Goal: Check status: Check status

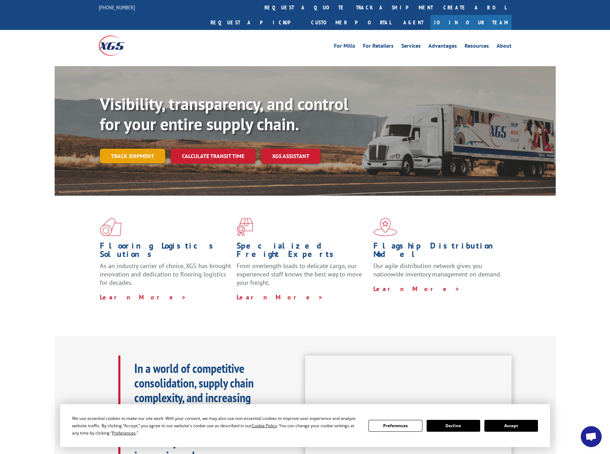
click at [142, 149] on link "Track shipment" at bounding box center [132, 156] width 65 height 15
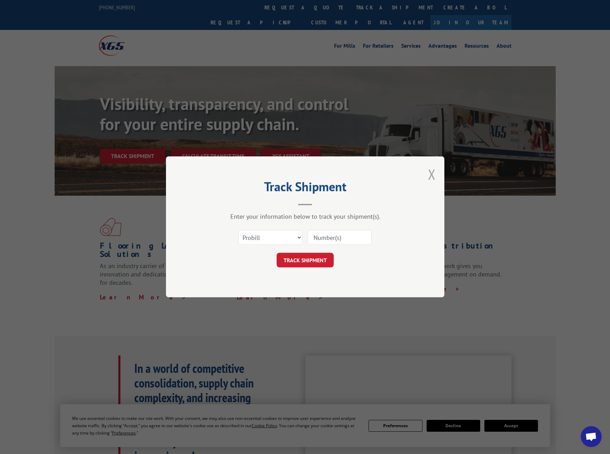
click at [434, 177] on button "Close modal" at bounding box center [432, 174] width 8 height 18
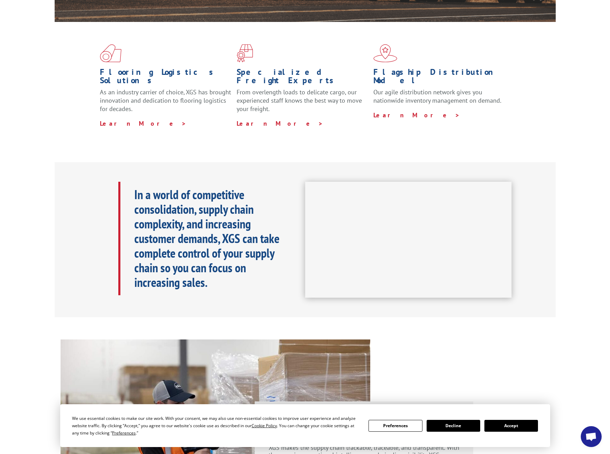
scroll to position [174, 0]
click at [597, 436] on span "Open chat" at bounding box center [591, 438] width 11 height 10
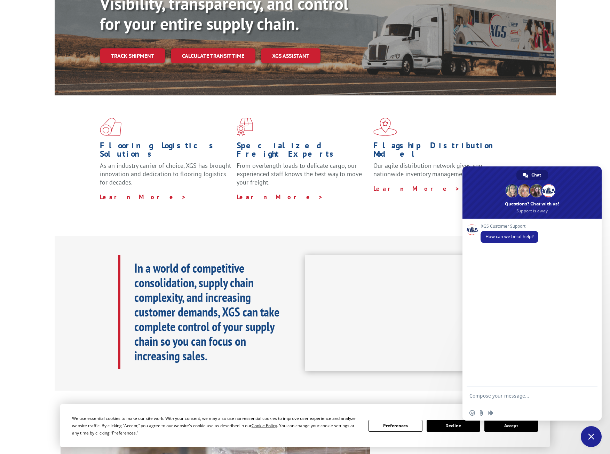
scroll to position [104, 0]
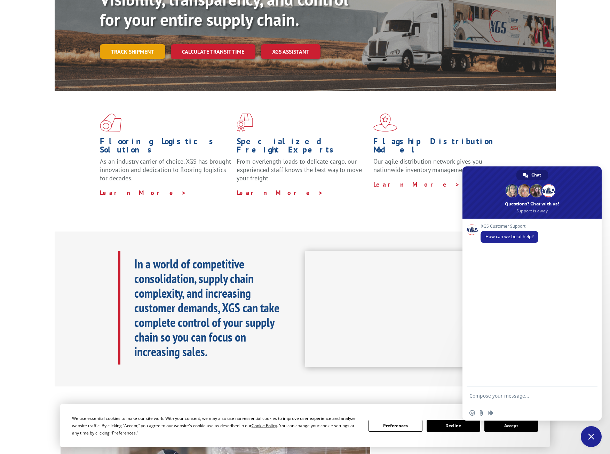
click at [131, 44] on link "Track shipment" at bounding box center [132, 51] width 65 height 15
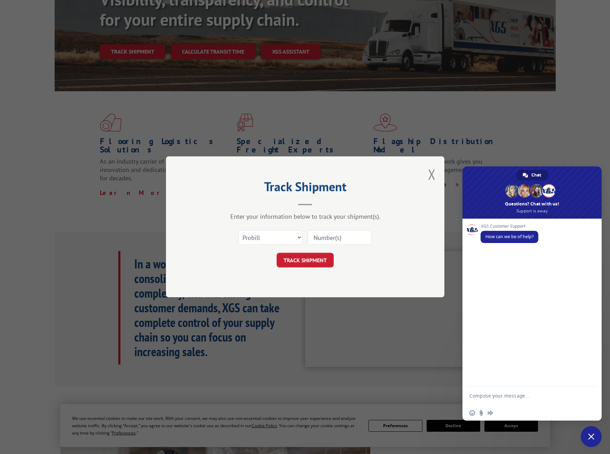
click at [496, 394] on textarea "Compose your message..." at bounding box center [525, 399] width 110 height 13
type textarea "Probill # 17674330 is still arriving [DATE]?"
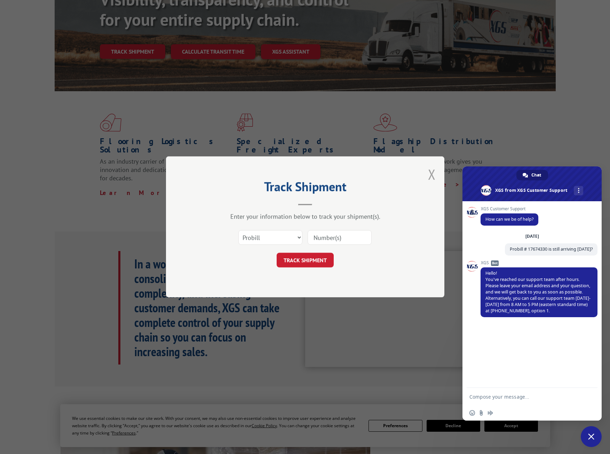
click at [430, 174] on button "Close modal" at bounding box center [432, 174] width 8 height 18
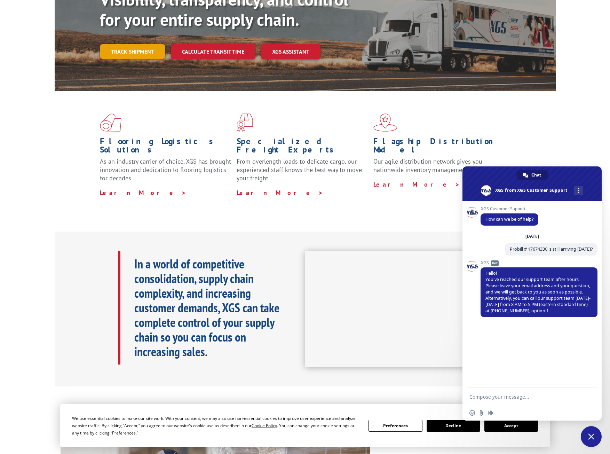
click at [132, 44] on link "Track shipment" at bounding box center [132, 51] width 65 height 15
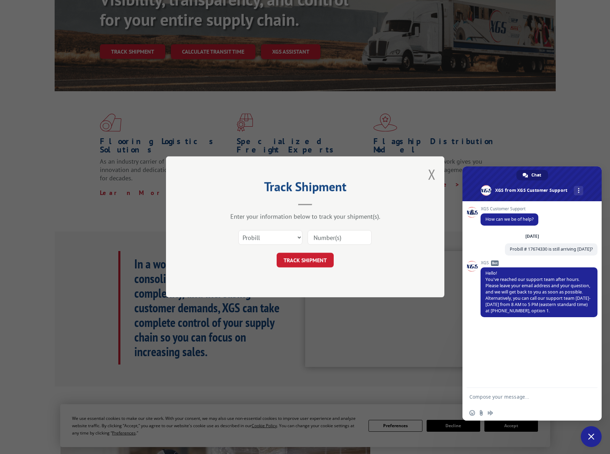
click at [338, 235] on input at bounding box center [340, 238] width 64 height 15
type input "17674330"
click at [316, 262] on button "TRACK SHIPMENT" at bounding box center [305, 260] width 57 height 15
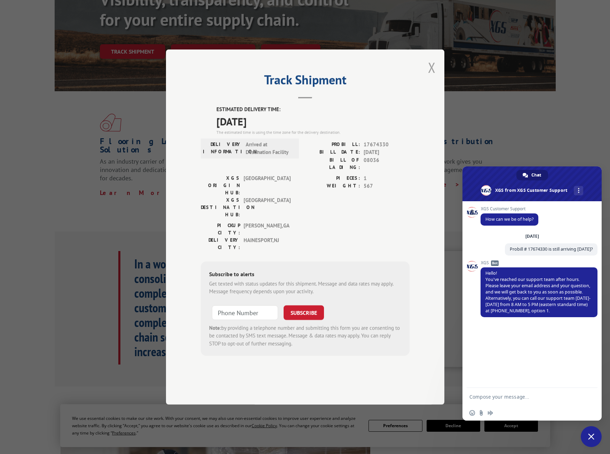
click at [434, 77] on button "Close modal" at bounding box center [432, 67] width 8 height 18
